Goal: Information Seeking & Learning: Learn about a topic

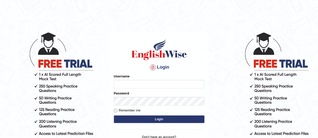
type input "AntoninoL"
click at [148, 121] on button "Login" at bounding box center [159, 120] width 90 height 8
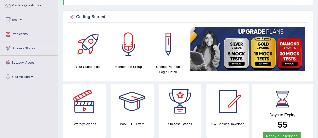
scroll to position [57, 0]
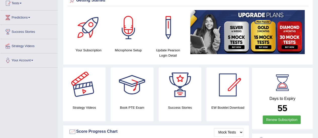
click at [79, 109] on h4 "Strategy Videos" at bounding box center [84, 107] width 43 height 5
click at [82, 94] on div at bounding box center [84, 85] width 35 height 35
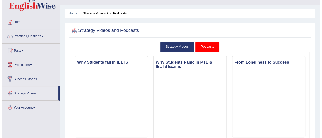
scroll to position [9, 0]
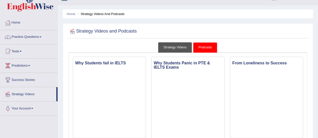
click at [183, 44] on link "Strategy Videos" at bounding box center [175, 47] width 34 height 10
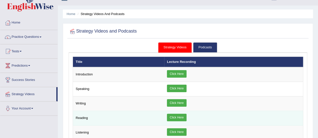
click at [171, 119] on link "Click Here" at bounding box center [176, 118] width 19 height 8
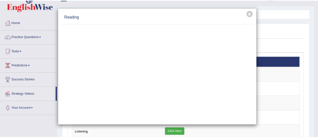
scroll to position [0, 0]
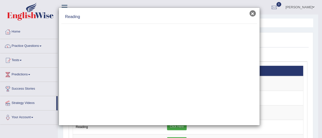
click at [251, 12] on button "×" at bounding box center [252, 13] width 6 height 6
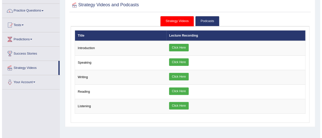
scroll to position [36, 0]
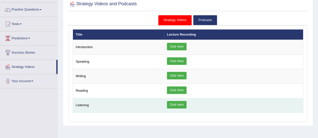
click at [179, 101] on link "Click Here" at bounding box center [176, 105] width 19 height 8
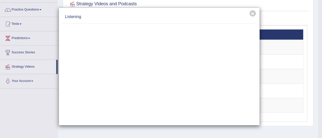
scroll to position [0, 0]
